Goal: Register for event/course

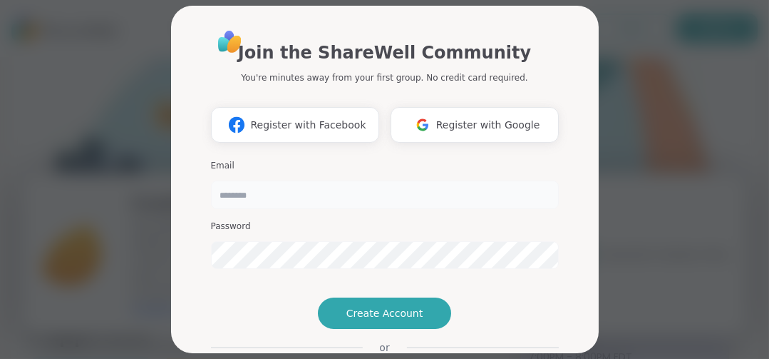
click at [258, 196] on input "email" at bounding box center [385, 194] width 348 height 29
type input "**********"
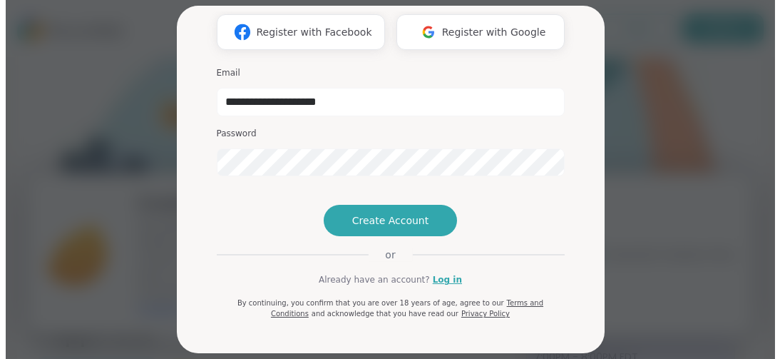
scroll to position [143, 0]
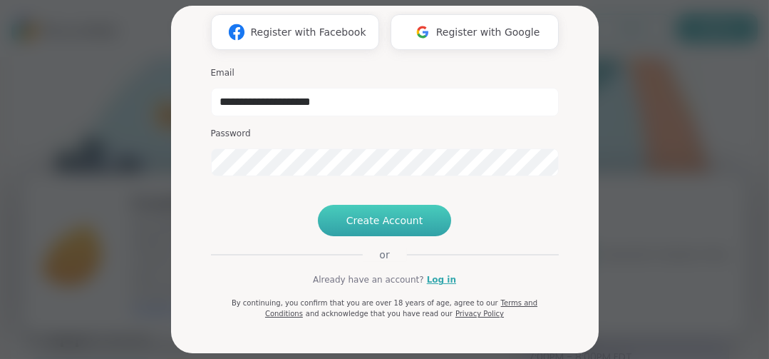
click at [407, 218] on span "Create Account" at bounding box center [385, 220] width 77 height 14
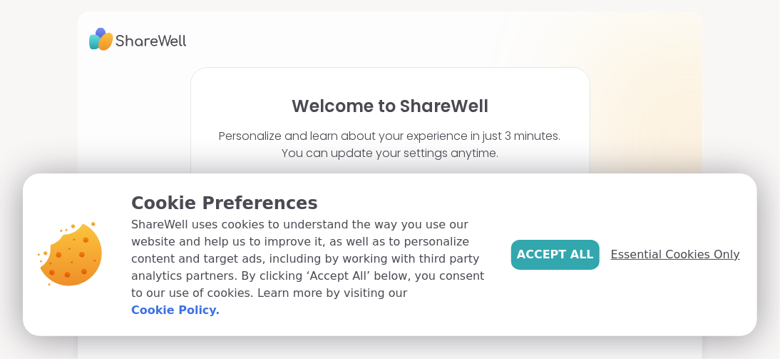
click at [649, 262] on span "Essential Cookies Only" at bounding box center [675, 254] width 129 height 17
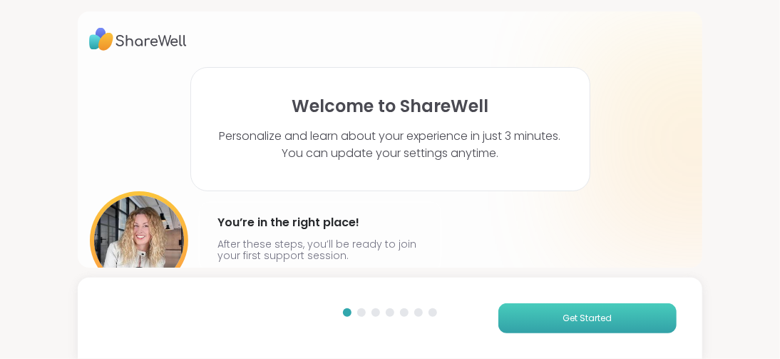
click at [573, 314] on span "Get Started" at bounding box center [587, 318] width 49 height 13
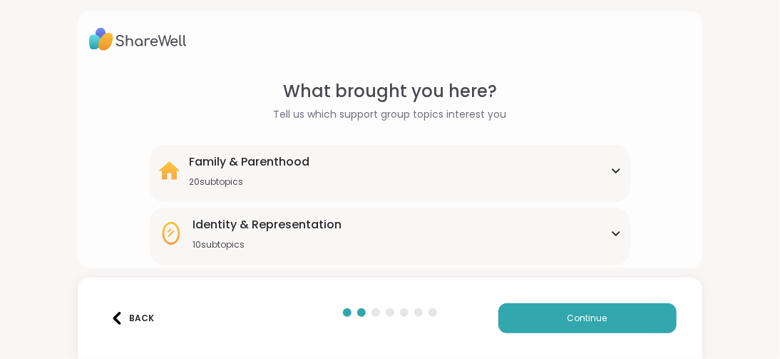
click at [610, 232] on icon at bounding box center [615, 233] width 11 height 7
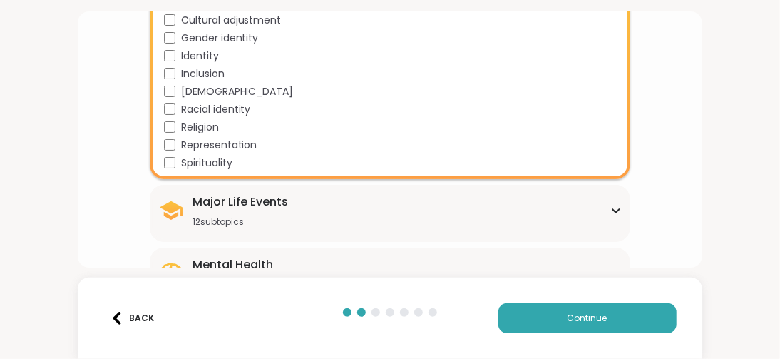
scroll to position [285, 0]
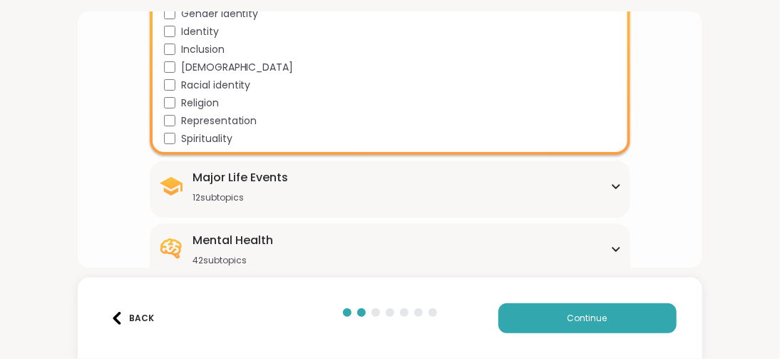
click at [610, 183] on icon at bounding box center [615, 186] width 11 height 7
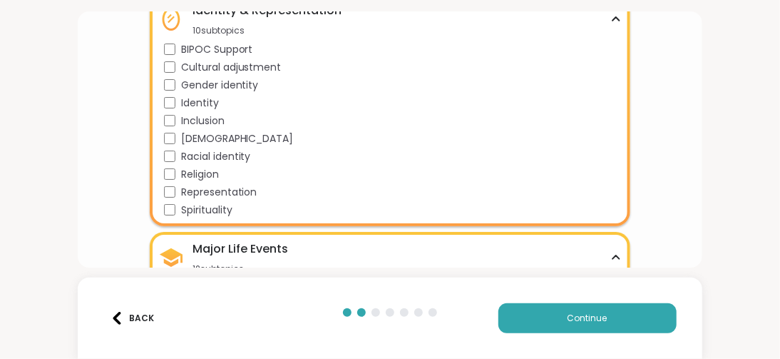
scroll to position [143, 0]
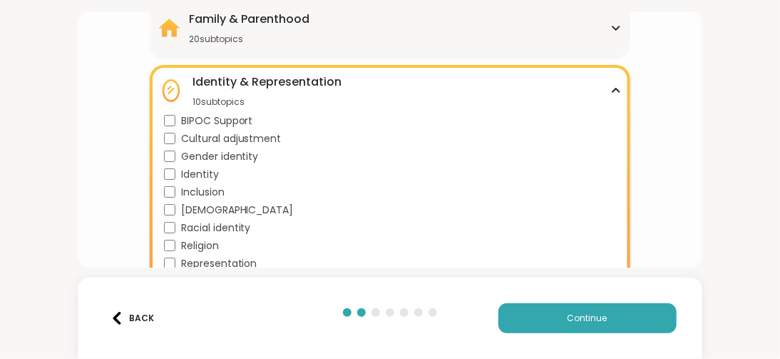
click at [693, 142] on div "What brought you here? Tell us which support group topics interest you Family &…" at bounding box center [390, 179] width 780 height 359
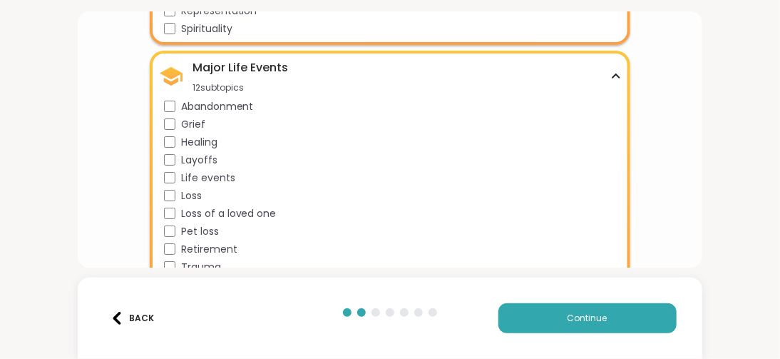
scroll to position [428, 0]
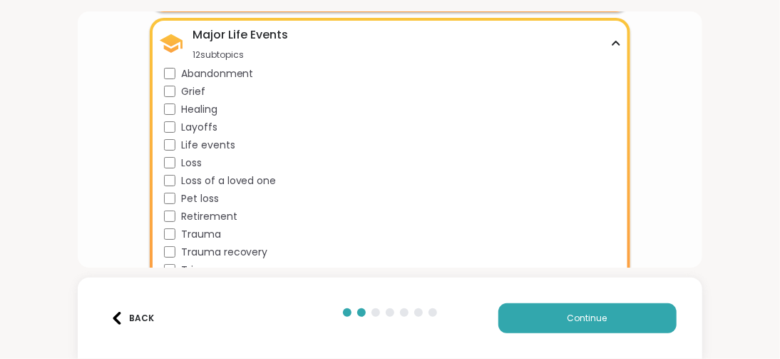
click at [317, 96] on div "Abandonment Grief Healing Layoffs Life events Loss Loss of a loved one Pet loss…" at bounding box center [393, 171] width 458 height 211
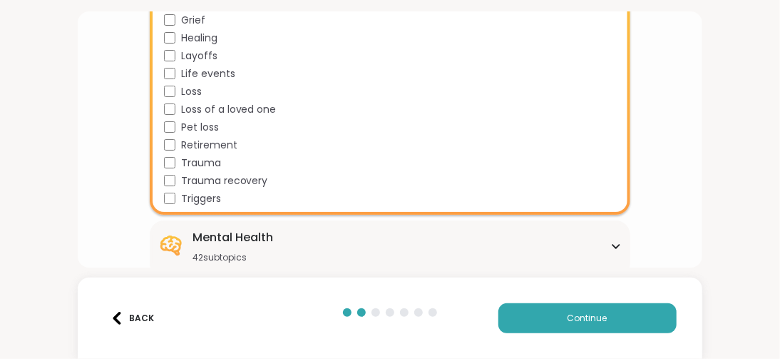
scroll to position [570, 0]
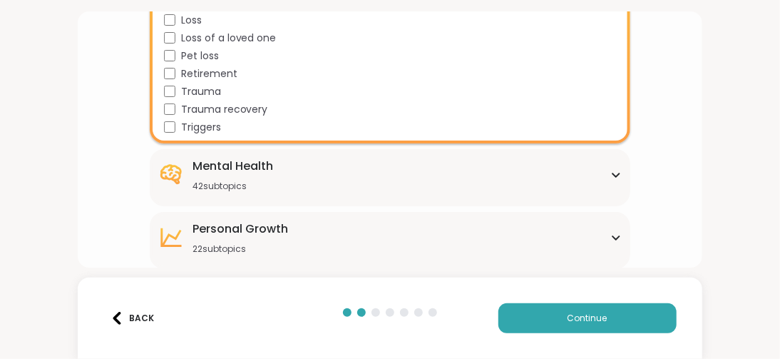
click at [612, 171] on div "Mental Health 42 subtopics Academic stress Addiction [MEDICAL_DATA] Aging Anxie…" at bounding box center [390, 177] width 481 height 57
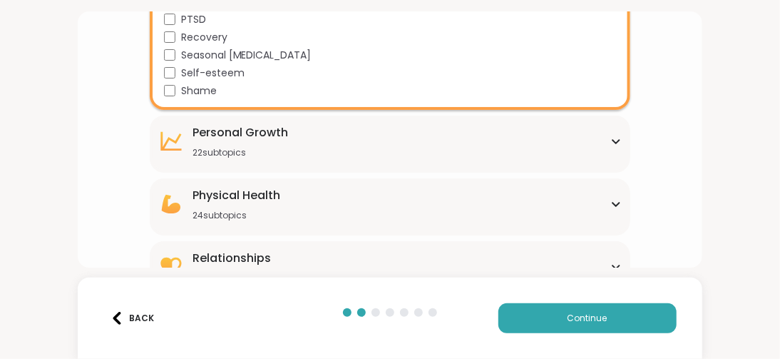
scroll to position [1402, 0]
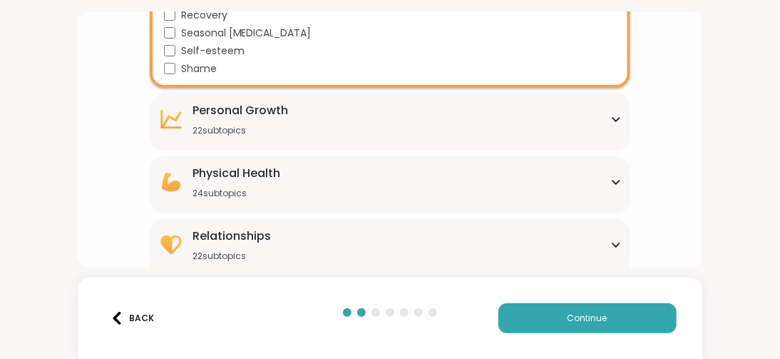
click at [613, 243] on icon at bounding box center [616, 245] width 6 height 4
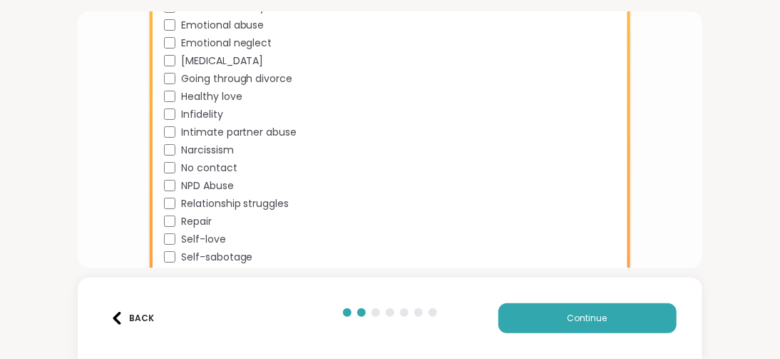
scroll to position [1791, 0]
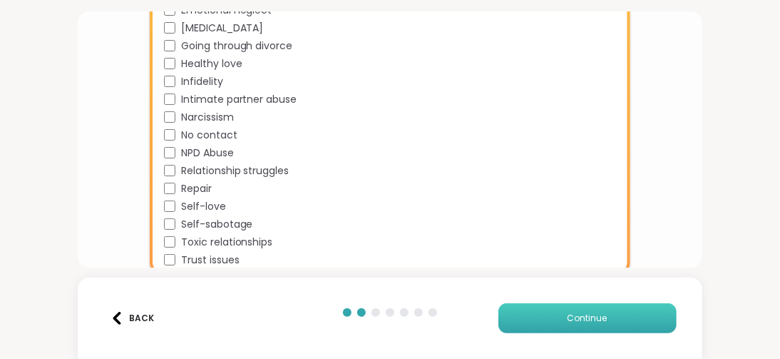
click at [580, 317] on span "Continue" at bounding box center [588, 318] width 40 height 13
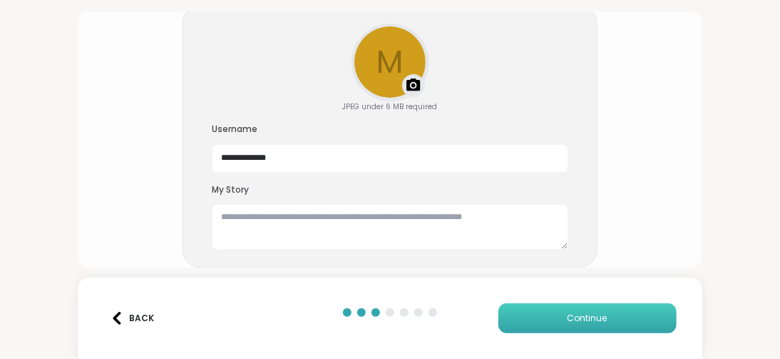
scroll to position [128, 0]
click at [230, 220] on textarea at bounding box center [390, 227] width 357 height 46
type textarea "**********"
click at [595, 315] on span "Continue" at bounding box center [588, 318] width 40 height 13
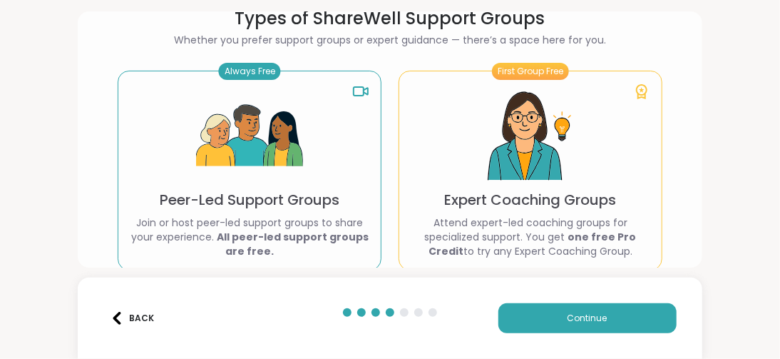
scroll to position [136, 0]
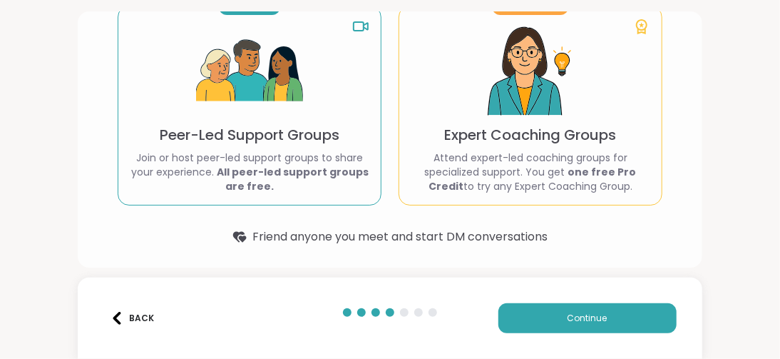
click at [230, 125] on p "Peer-Led Support Groups" at bounding box center [250, 135] width 180 height 20
click at [568, 317] on span "Continue" at bounding box center [588, 318] width 40 height 13
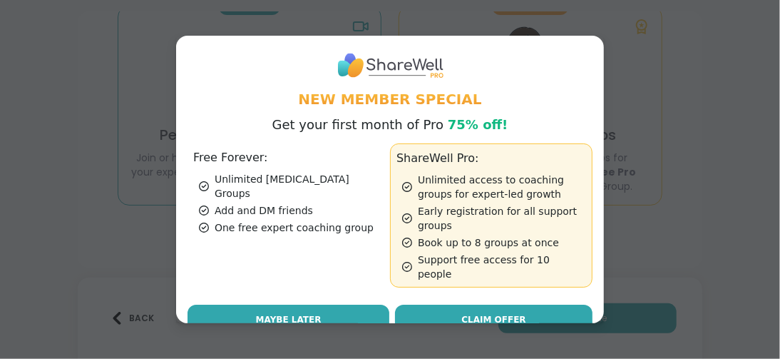
click at [299, 313] on span "Maybe Later" at bounding box center [289, 319] width 66 height 13
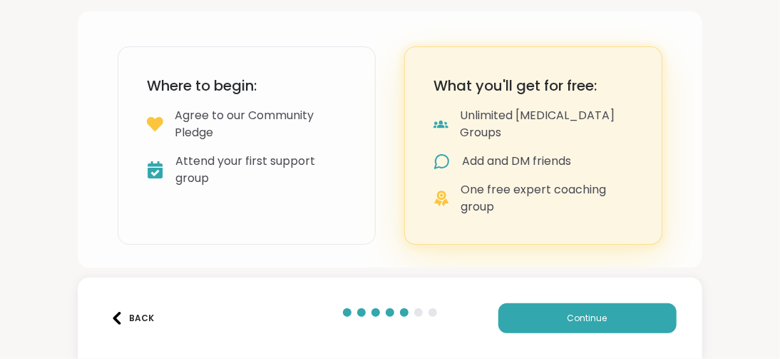
scroll to position [106, 0]
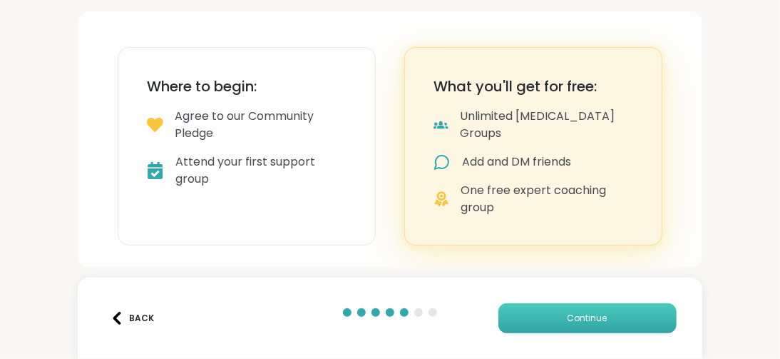
click at [588, 316] on span "Continue" at bounding box center [588, 318] width 40 height 13
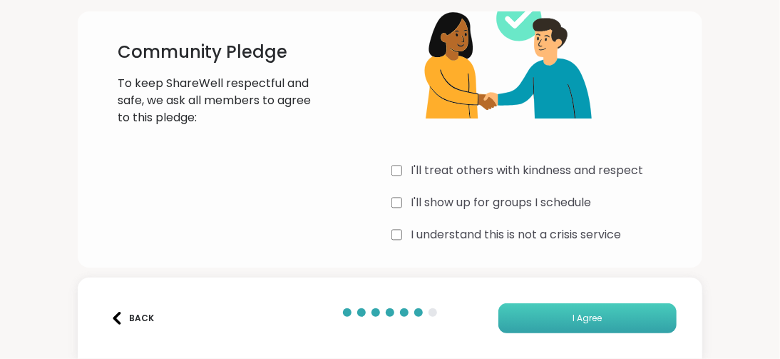
click at [573, 318] on span "I Agree" at bounding box center [587, 318] width 29 height 13
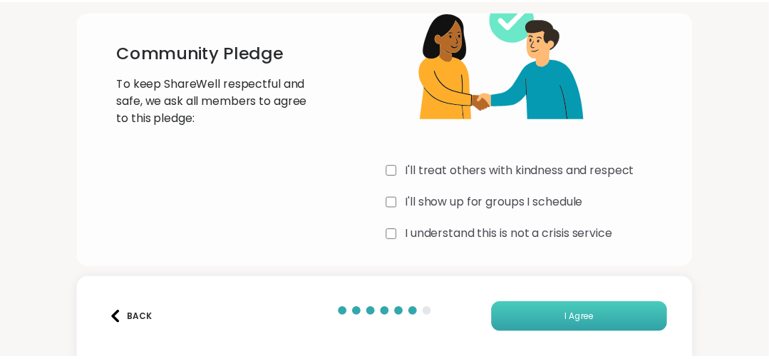
scroll to position [101, 0]
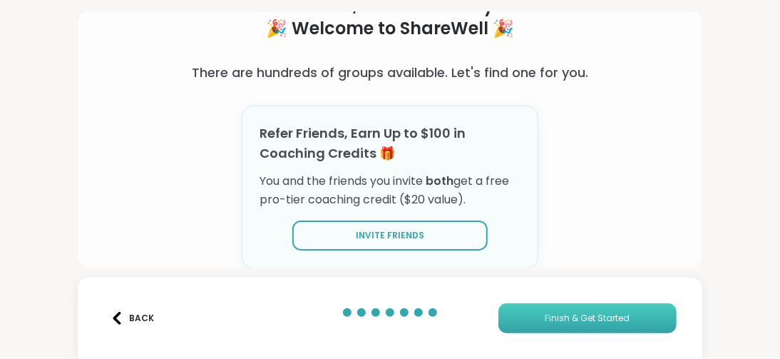
click at [595, 317] on span "Finish & Get Started" at bounding box center [587, 318] width 85 height 13
